Goal: Contribute content: Contribute content

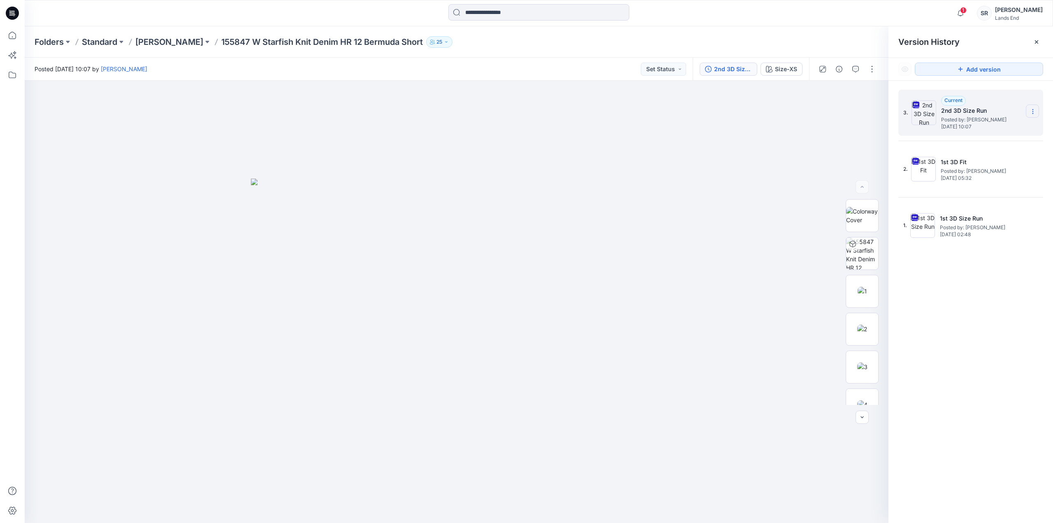
click at [1034, 110] on icon at bounding box center [1032, 111] width 7 height 7
click at [973, 160] on span "Rename Version" at bounding box center [978, 160] width 43 height 10
click at [984, 369] on div "**********" at bounding box center [970, 308] width 165 height 454
click at [7, 39] on icon at bounding box center [12, 35] width 18 height 18
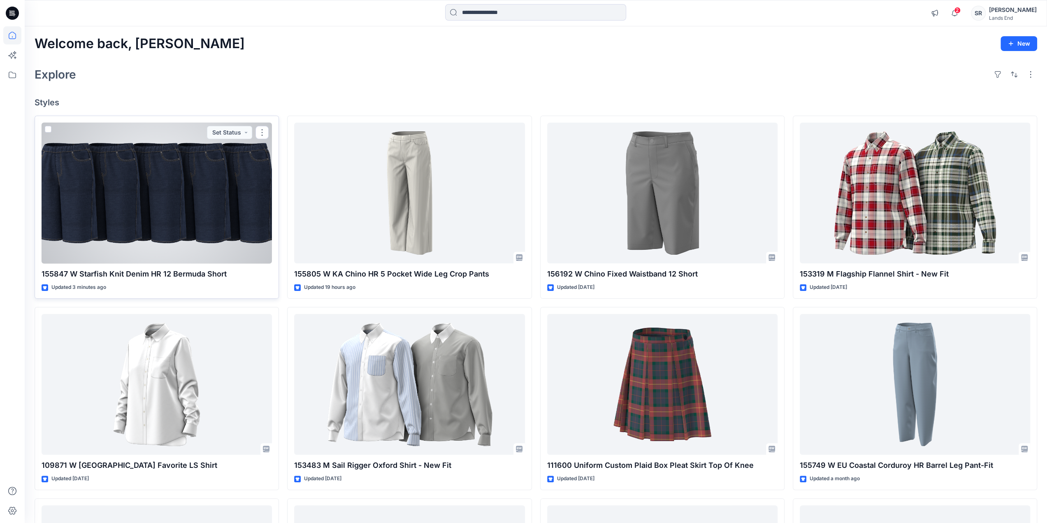
click at [228, 213] on div at bounding box center [157, 193] width 230 height 141
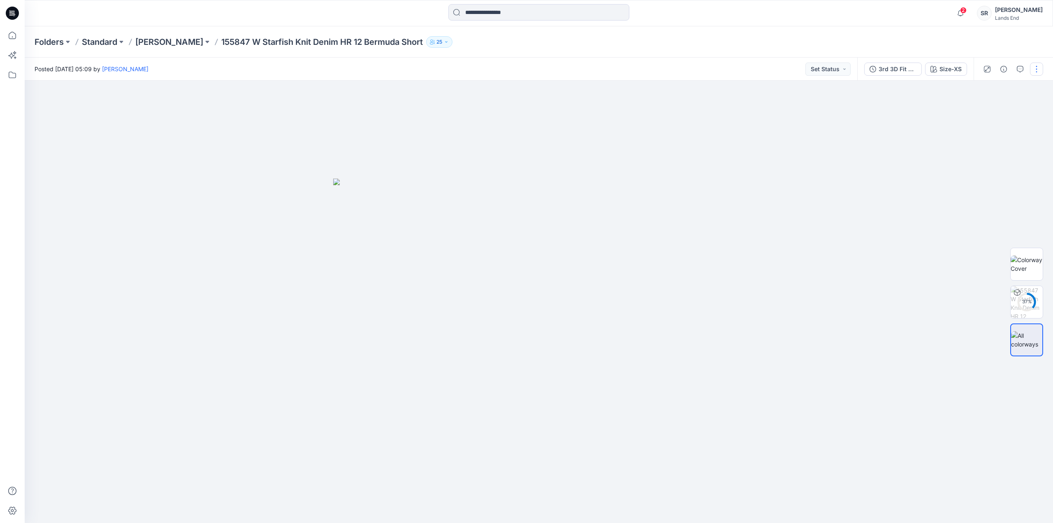
click at [1034, 67] on button "button" at bounding box center [1036, 69] width 13 height 13
click at [985, 109] on p "Edit" at bounding box center [984, 111] width 10 height 9
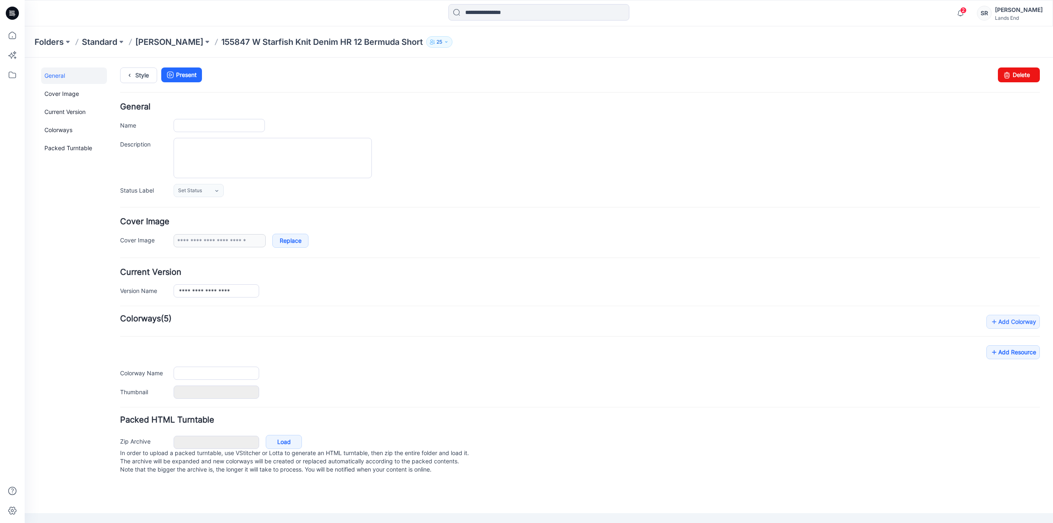
type input "**********"
type input "*******"
type input "**********"
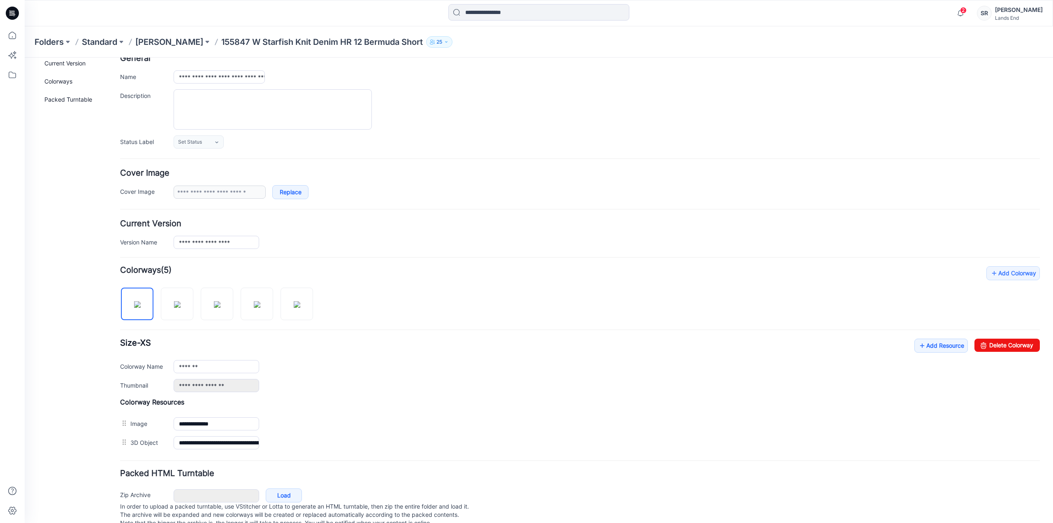
scroll to position [69, 0]
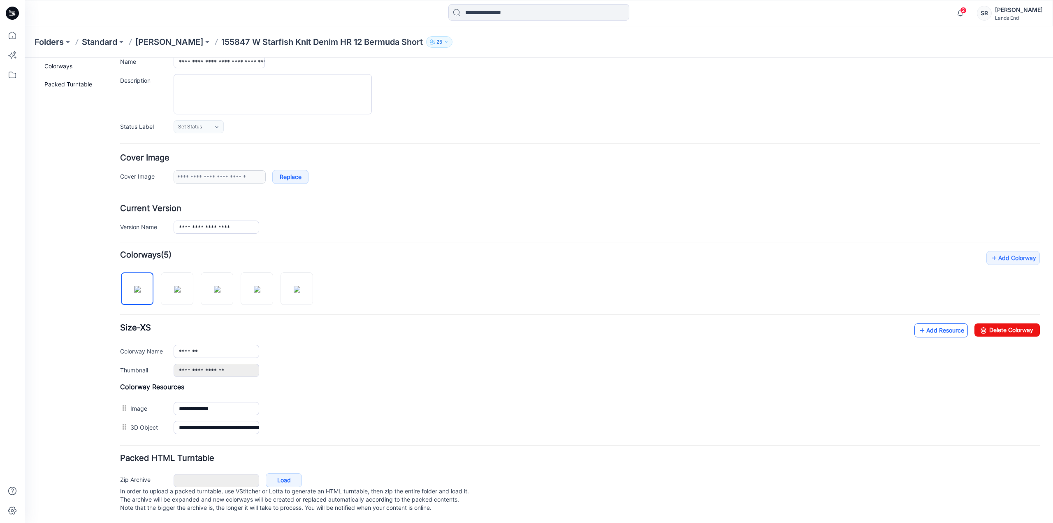
click at [929, 323] on link "Add Resource" at bounding box center [940, 330] width 53 height 14
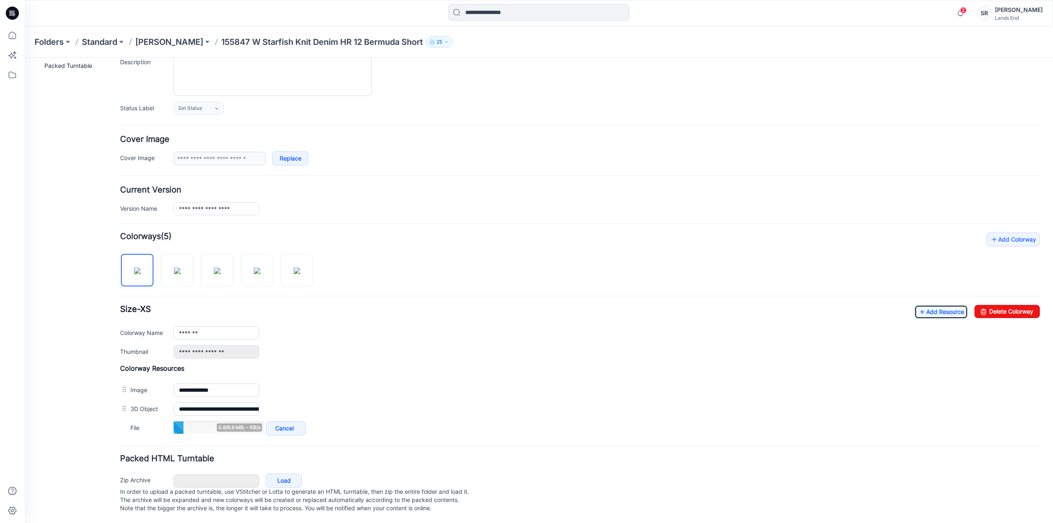
scroll to position [88, 0]
click at [922, 304] on link "Add Resource" at bounding box center [940, 311] width 53 height 14
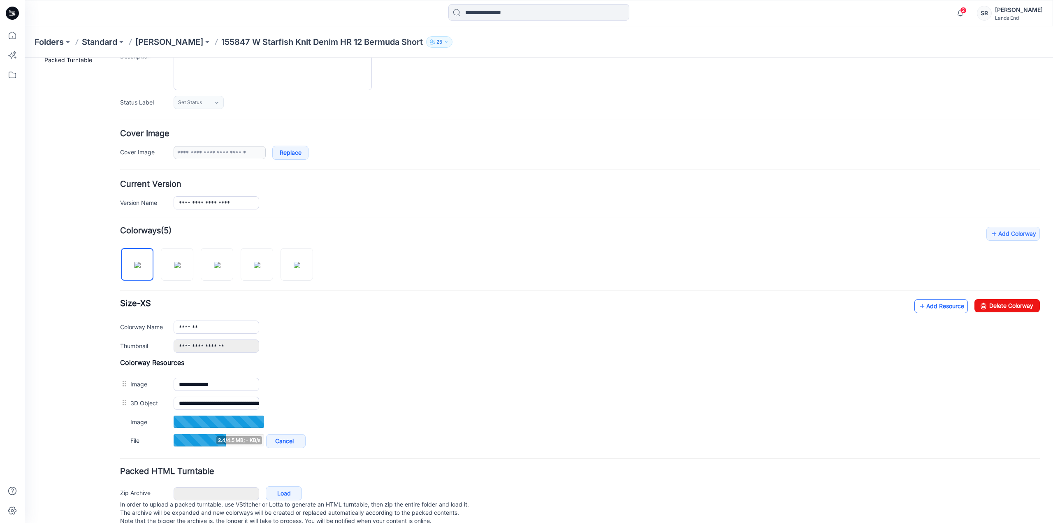
click at [920, 308] on link "Add Resource" at bounding box center [940, 306] width 53 height 14
click at [926, 305] on link "Add Resource" at bounding box center [940, 306] width 53 height 14
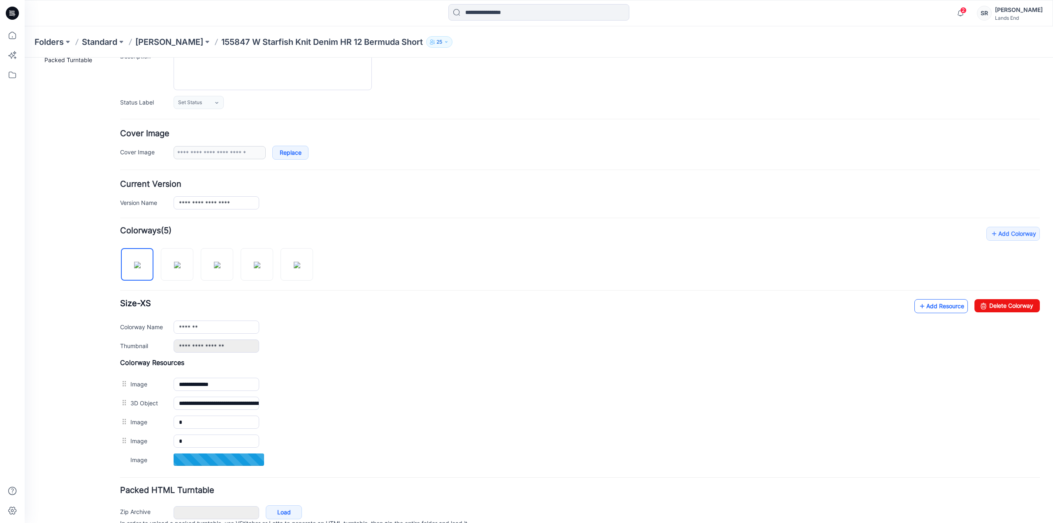
click at [920, 304] on link "Add Resource" at bounding box center [940, 306] width 53 height 14
click at [919, 305] on link "Add Resource" at bounding box center [940, 306] width 53 height 14
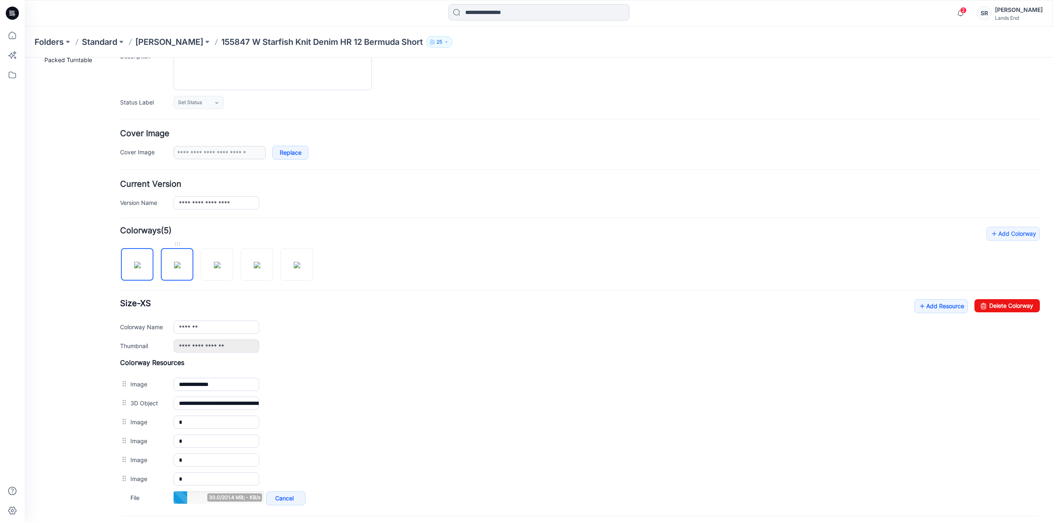
click at [178, 268] on img at bounding box center [177, 265] width 7 height 7
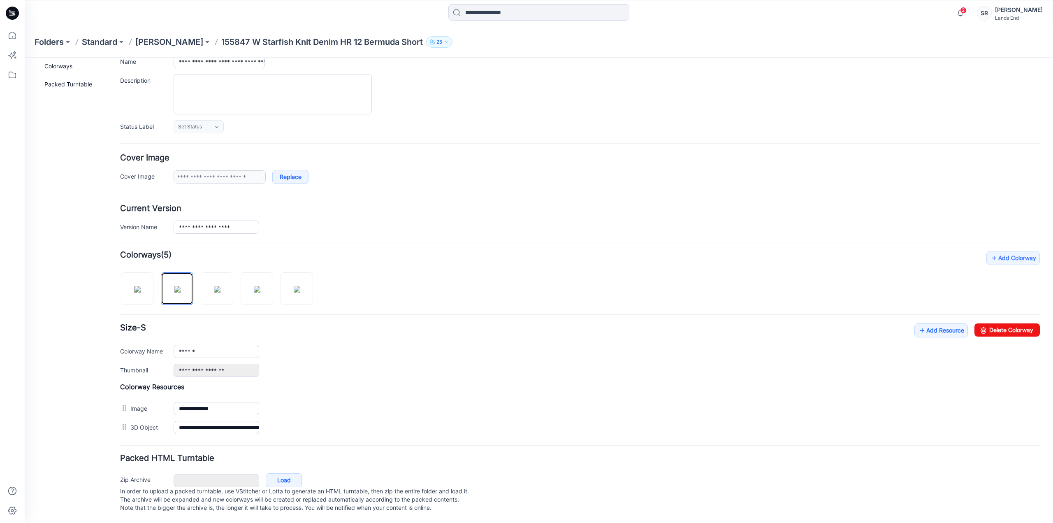
scroll to position [69, 0]
click at [930, 323] on link "Add Resource" at bounding box center [940, 330] width 53 height 14
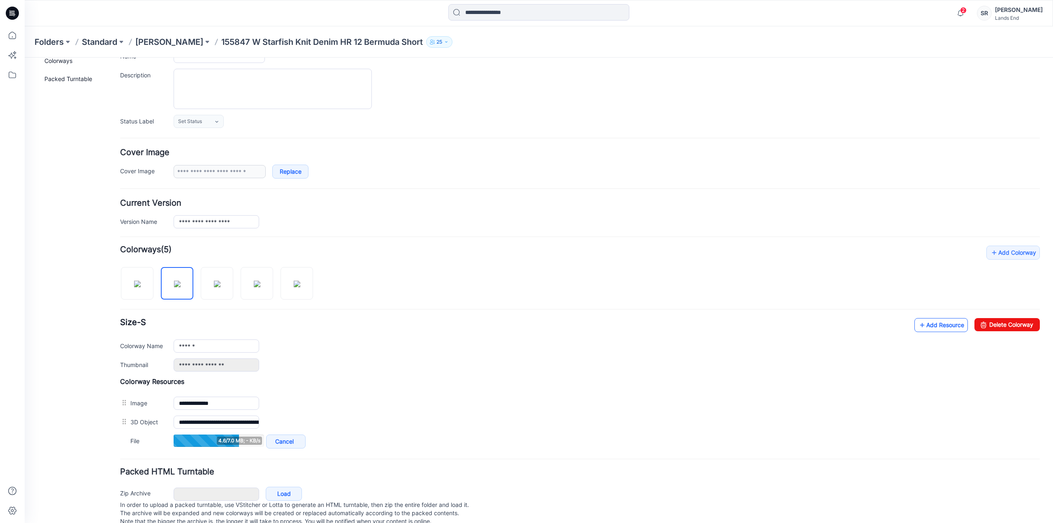
click at [931, 321] on link "Add Resource" at bounding box center [940, 325] width 53 height 14
click at [931, 322] on link "Add Resource" at bounding box center [940, 325] width 53 height 14
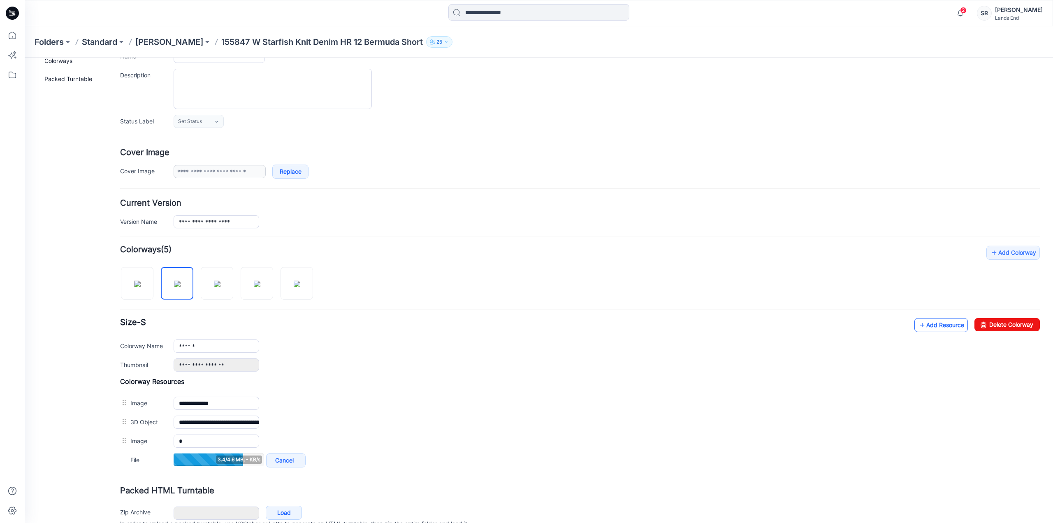
click at [928, 325] on link "Add Resource" at bounding box center [940, 325] width 53 height 14
click at [935, 319] on link "Add Resource" at bounding box center [940, 325] width 53 height 14
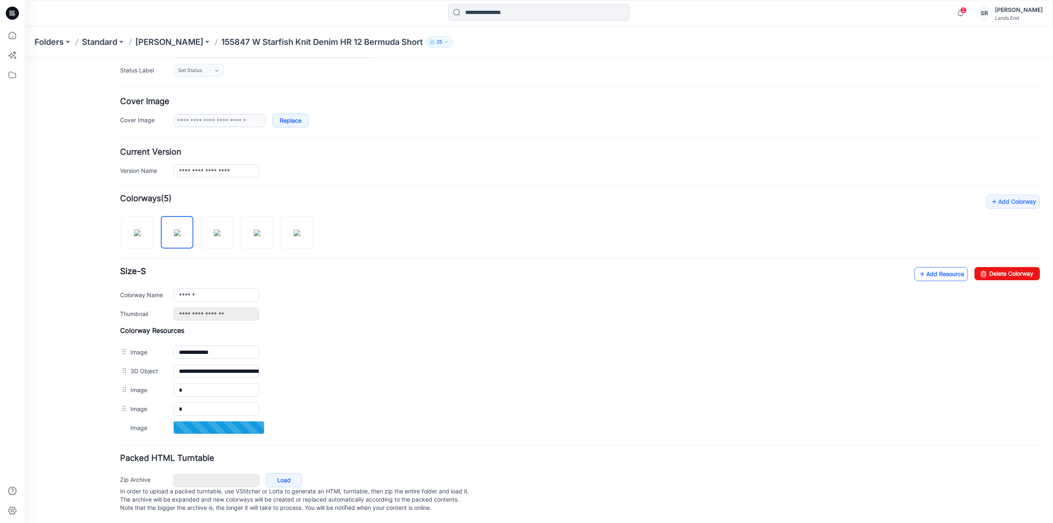
scroll to position [125, 0]
click at [937, 267] on link "Add Resource" at bounding box center [940, 274] width 53 height 14
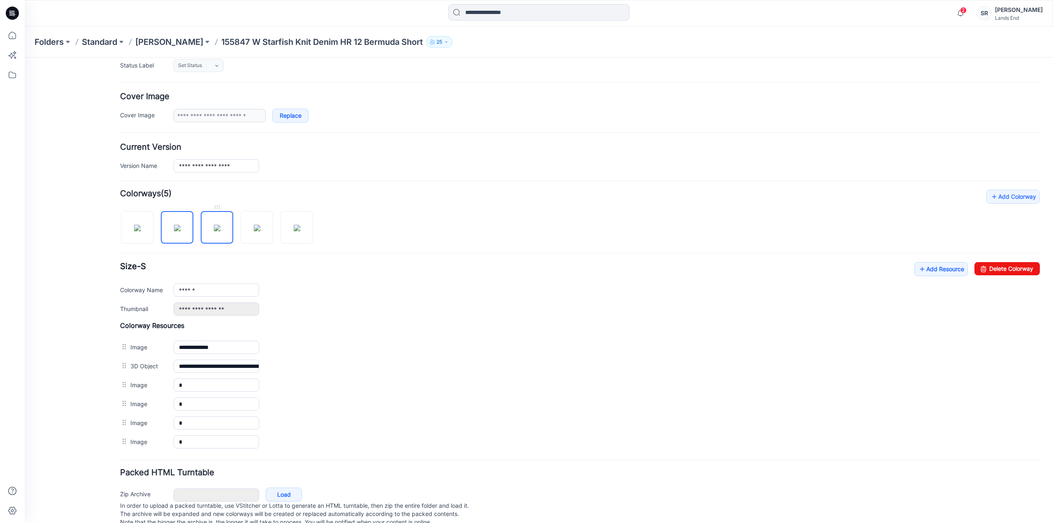
click at [220, 231] on img at bounding box center [217, 228] width 7 height 7
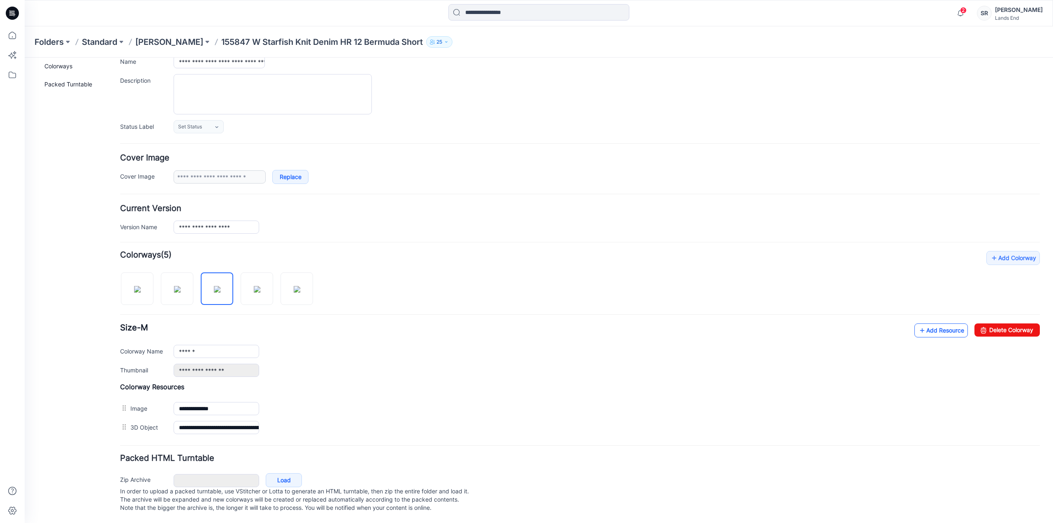
click at [925, 323] on link "Add Resource" at bounding box center [940, 330] width 53 height 14
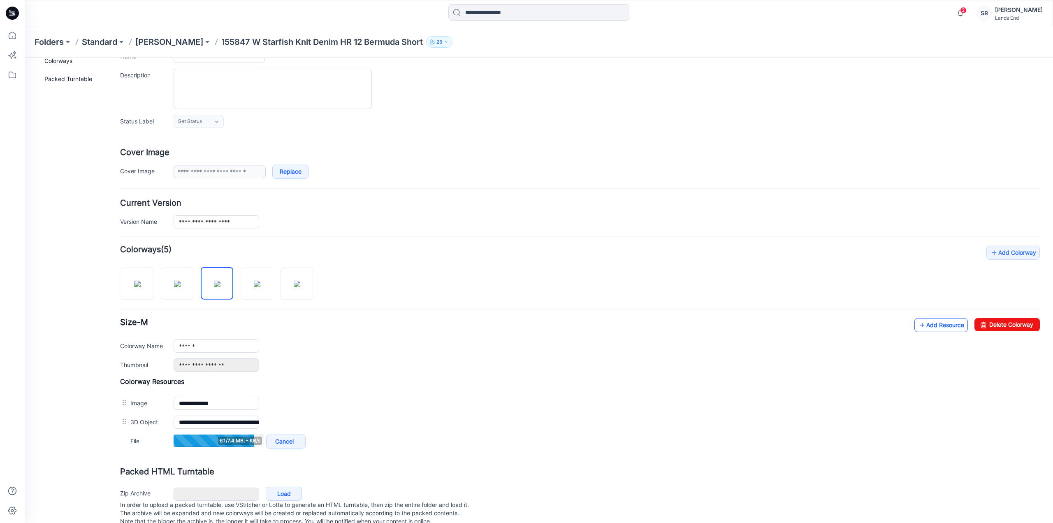
click at [927, 325] on link "Add Resource" at bounding box center [940, 325] width 53 height 14
click at [922, 324] on link "Add Resource" at bounding box center [940, 325] width 53 height 14
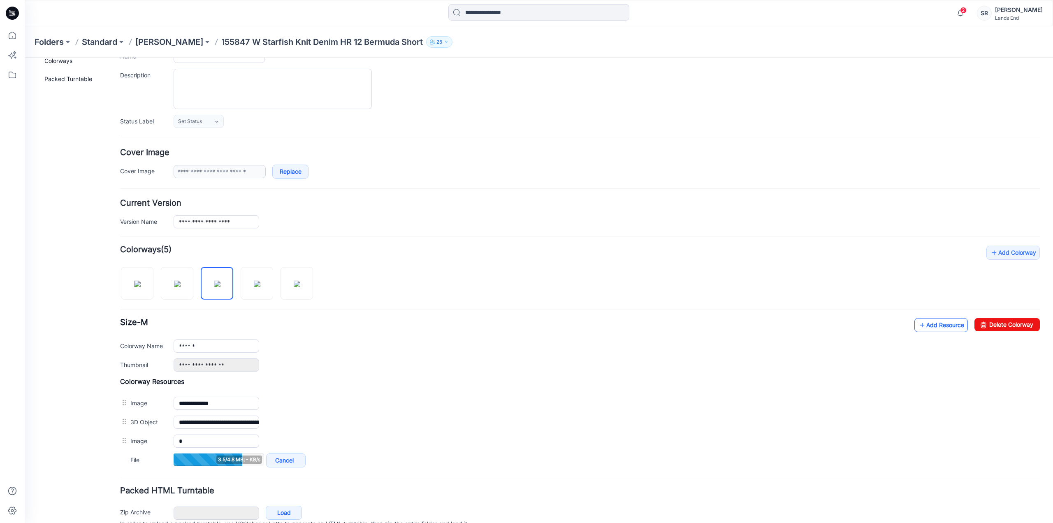
click at [929, 323] on link "Add Resource" at bounding box center [940, 325] width 53 height 14
click at [934, 319] on link "Add Resource" at bounding box center [940, 325] width 53 height 14
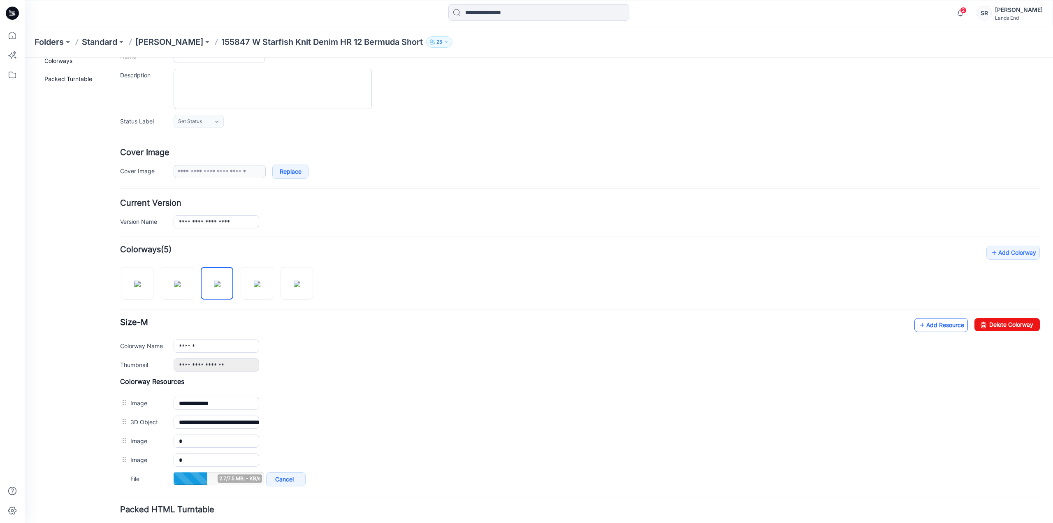
click at [922, 320] on link "Add Resource" at bounding box center [940, 325] width 53 height 14
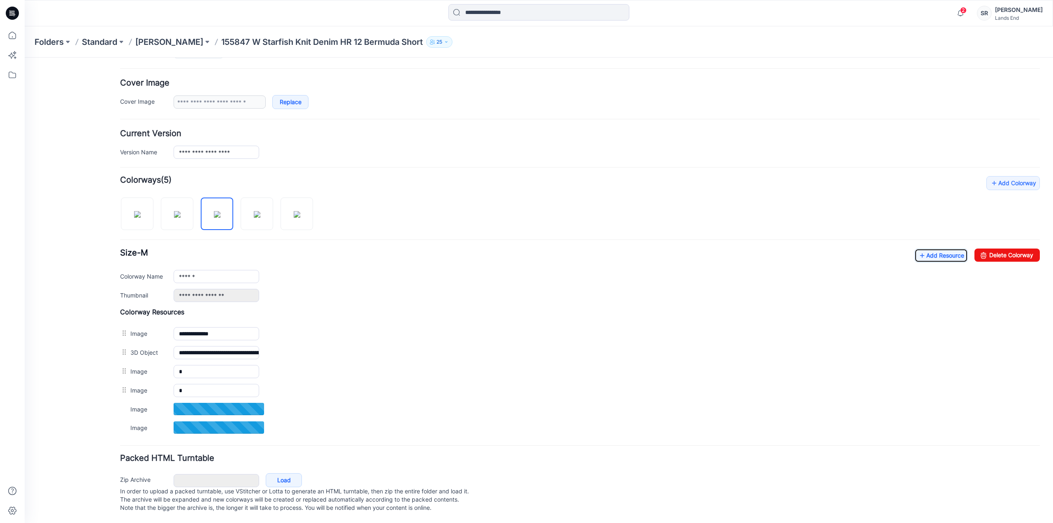
scroll to position [143, 0]
click at [260, 214] on img at bounding box center [257, 213] width 7 height 7
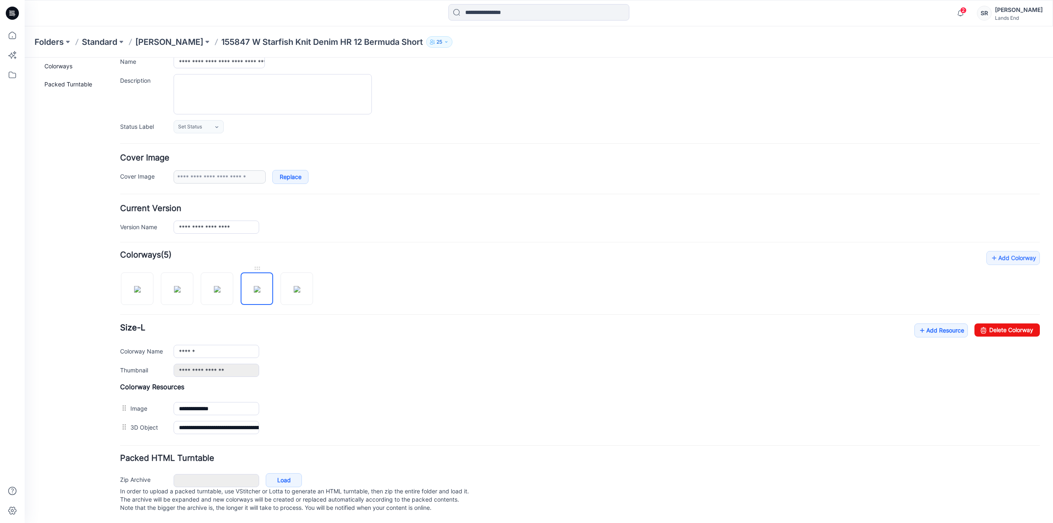
scroll to position [69, 0]
click at [942, 325] on link "Add Resource" at bounding box center [940, 330] width 53 height 14
click at [924, 325] on link "Add Resource" at bounding box center [940, 330] width 53 height 14
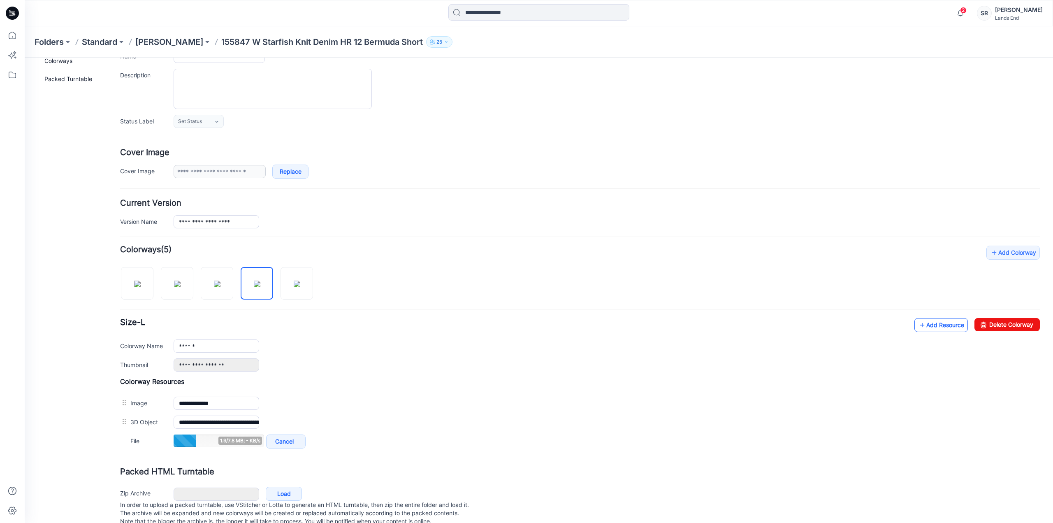
click at [925, 322] on link "Add Resource" at bounding box center [940, 325] width 53 height 14
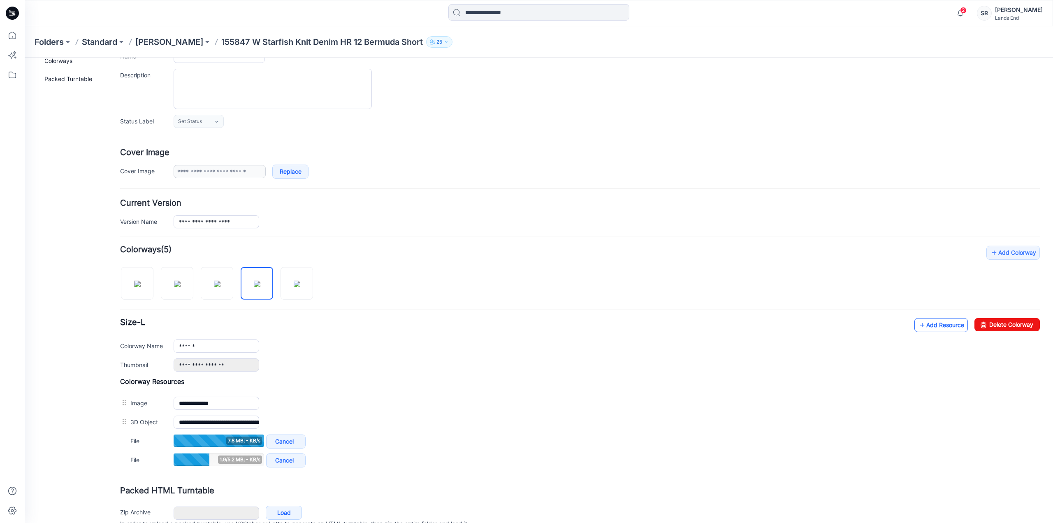
click at [933, 322] on link "Add Resource" at bounding box center [940, 325] width 53 height 14
click at [918, 325] on icon at bounding box center [922, 324] width 8 height 13
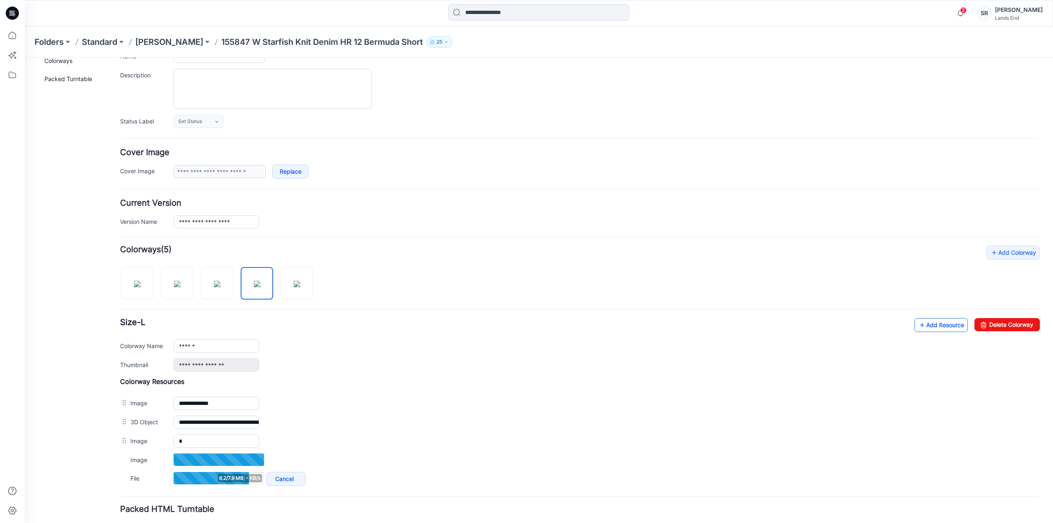
click at [923, 325] on link "Add Resource" at bounding box center [940, 325] width 53 height 14
click at [935, 325] on link "Add Resource" at bounding box center [940, 325] width 53 height 14
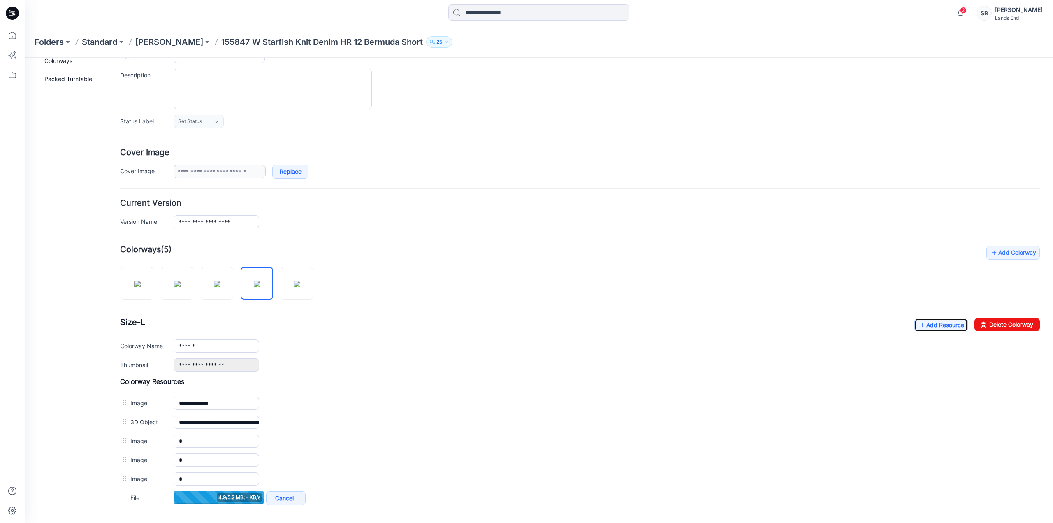
scroll to position [110, 0]
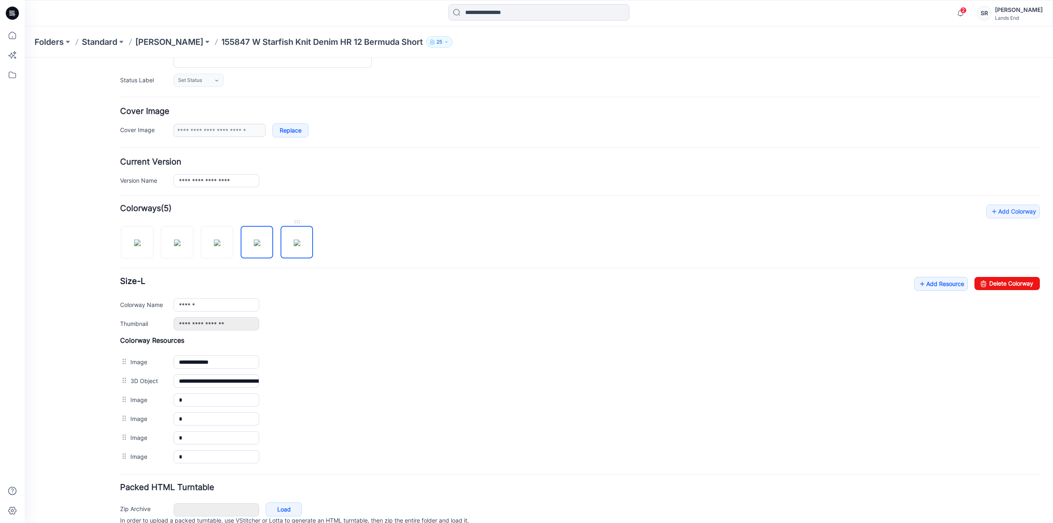
click at [300, 242] on img at bounding box center [297, 242] width 7 height 7
type input "*******"
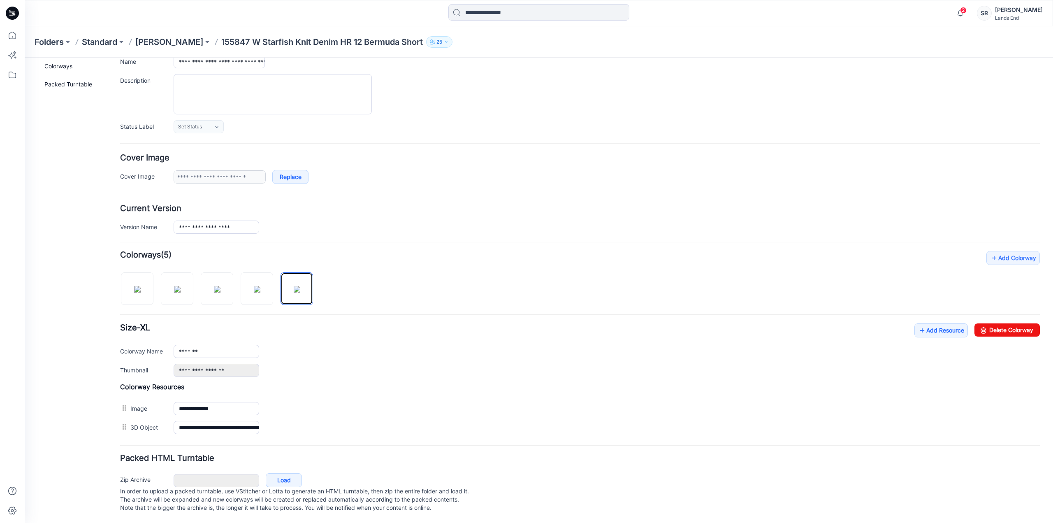
scroll to position [69, 0]
click at [940, 329] on link "Add Resource" at bounding box center [940, 330] width 53 height 14
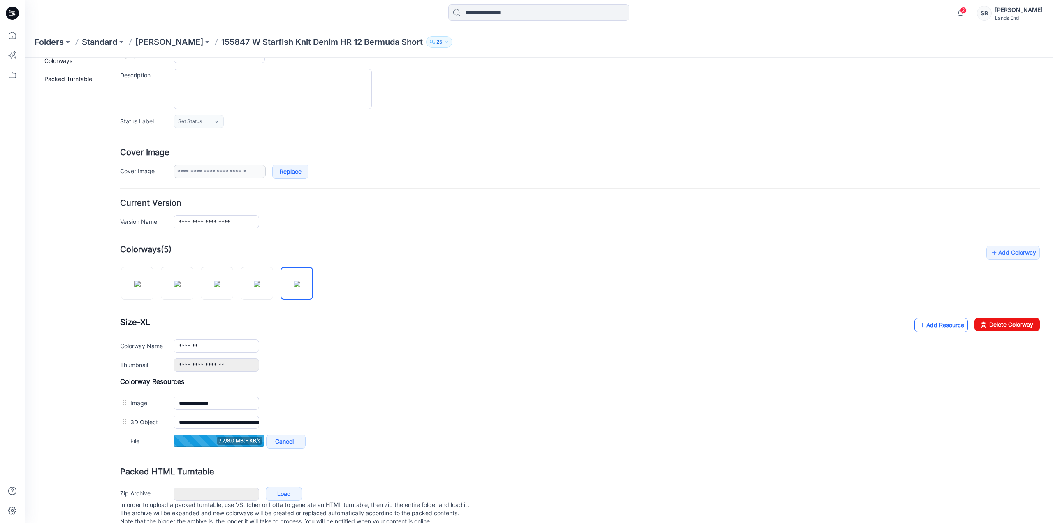
click at [931, 322] on link "Add Resource" at bounding box center [940, 325] width 53 height 14
click at [927, 325] on link "Add Resource" at bounding box center [940, 325] width 53 height 14
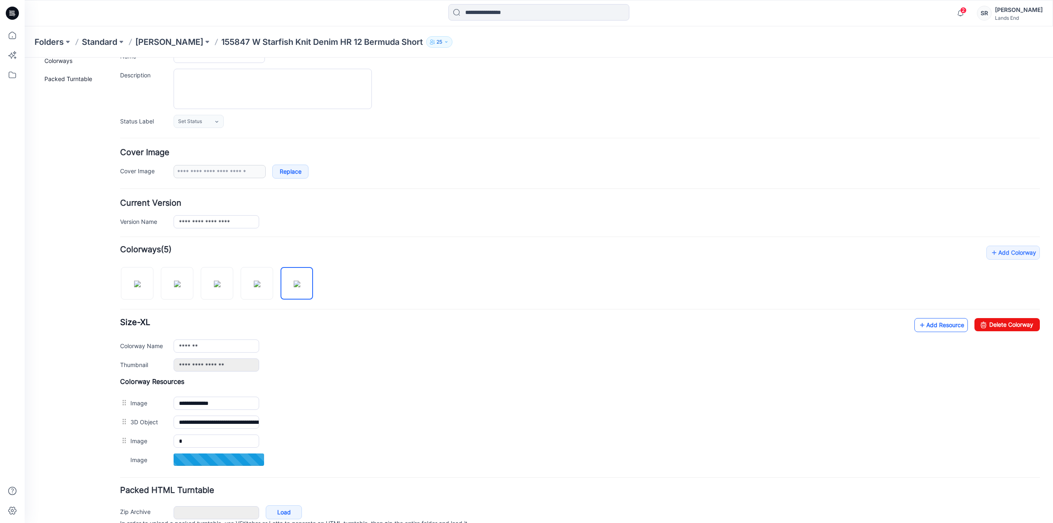
click at [918, 323] on icon at bounding box center [922, 324] width 8 height 13
click at [927, 326] on link "Add Resource" at bounding box center [940, 325] width 53 height 14
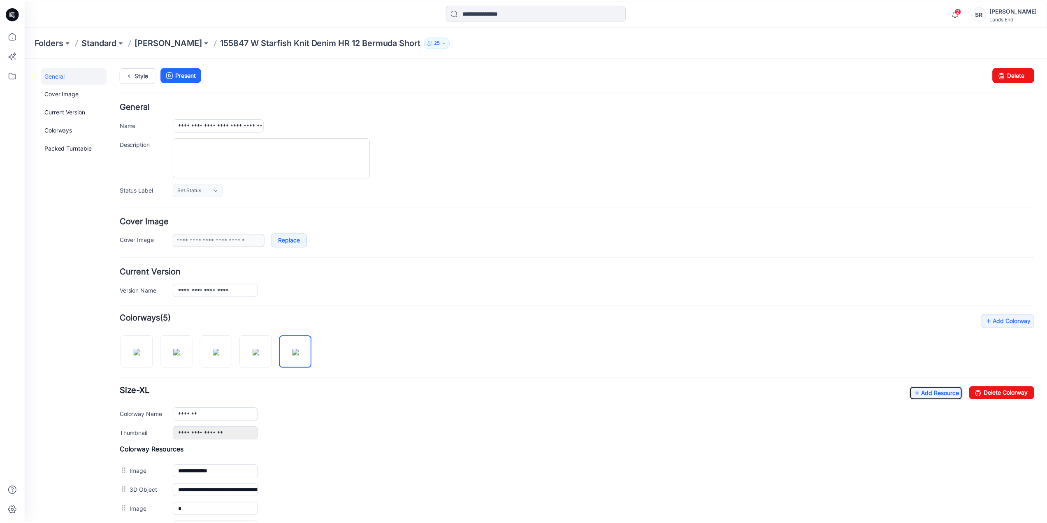
scroll to position [0, 0]
click at [586, 144] on div at bounding box center [607, 158] width 866 height 40
click at [11, 37] on icon at bounding box center [12, 35] width 18 height 18
